Goal: Information Seeking & Learning: Learn about a topic

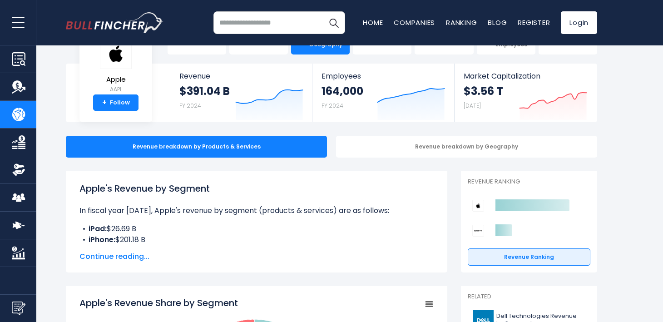
scroll to position [31, 0]
click at [120, 258] on span "Continue reading..." at bounding box center [256, 257] width 354 height 11
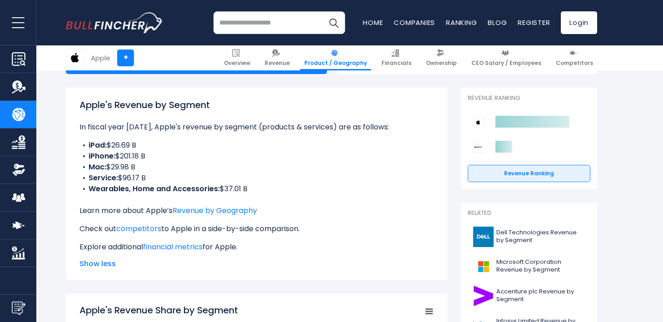
scroll to position [117, 0]
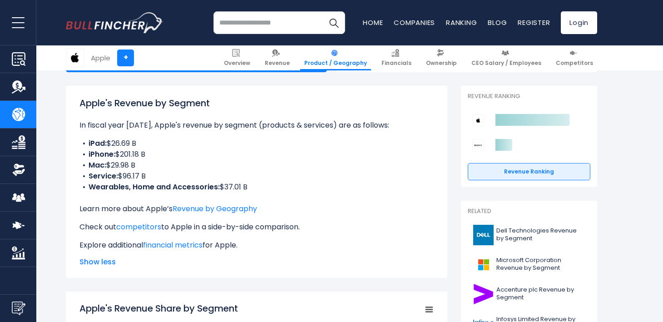
click at [121, 141] on li "iPad: $26.69 B" at bounding box center [256, 143] width 354 height 11
click at [126, 143] on li "iPad: $26.69 B" at bounding box center [256, 143] width 354 height 11
click at [122, 166] on li "Mac: $29.98 B" at bounding box center [256, 165] width 354 height 11
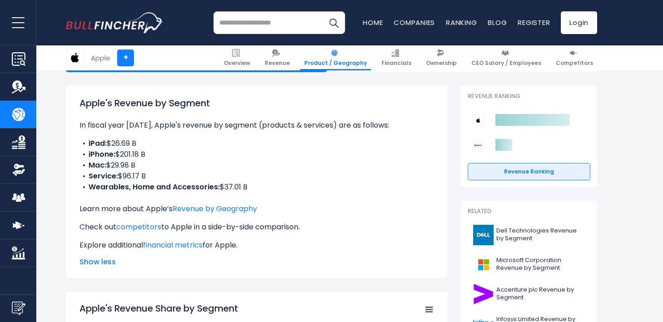
click at [122, 166] on li "Mac: $29.98 B" at bounding box center [256, 165] width 354 height 11
drag, startPoint x: 222, startPoint y: 185, endPoint x: 262, endPoint y: 183, distance: 40.1
click at [262, 183] on li "Wearables, Home and Accessories: $37.01 B" at bounding box center [256, 187] width 354 height 11
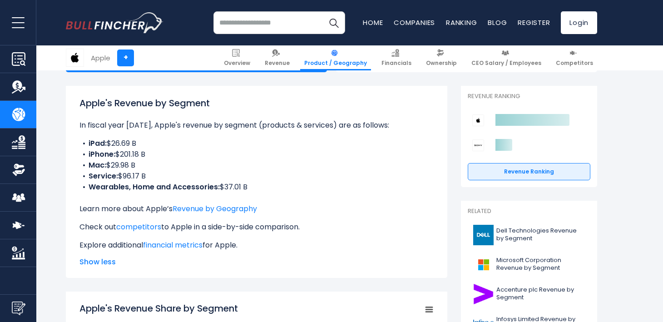
click at [158, 174] on li "Service: $96.17 B" at bounding box center [256, 176] width 354 height 11
drag, startPoint x: 156, startPoint y: 176, endPoint x: 118, endPoint y: 179, distance: 38.3
click at [118, 179] on li "Service: $96.17 B" at bounding box center [256, 176] width 354 height 11
click at [137, 152] on li "iPhone: $201.18 B" at bounding box center [256, 154] width 354 height 11
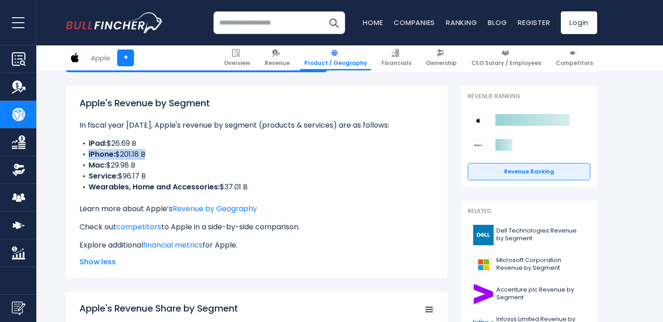
click at [137, 152] on li "iPhone: $201.18 B" at bounding box center [256, 154] width 354 height 11
click at [150, 152] on li "iPhone: $201.18 B" at bounding box center [256, 154] width 354 height 11
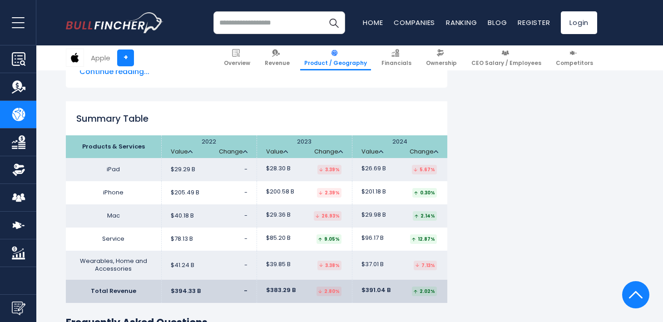
scroll to position [1653, 0]
